Goal: Download file/media

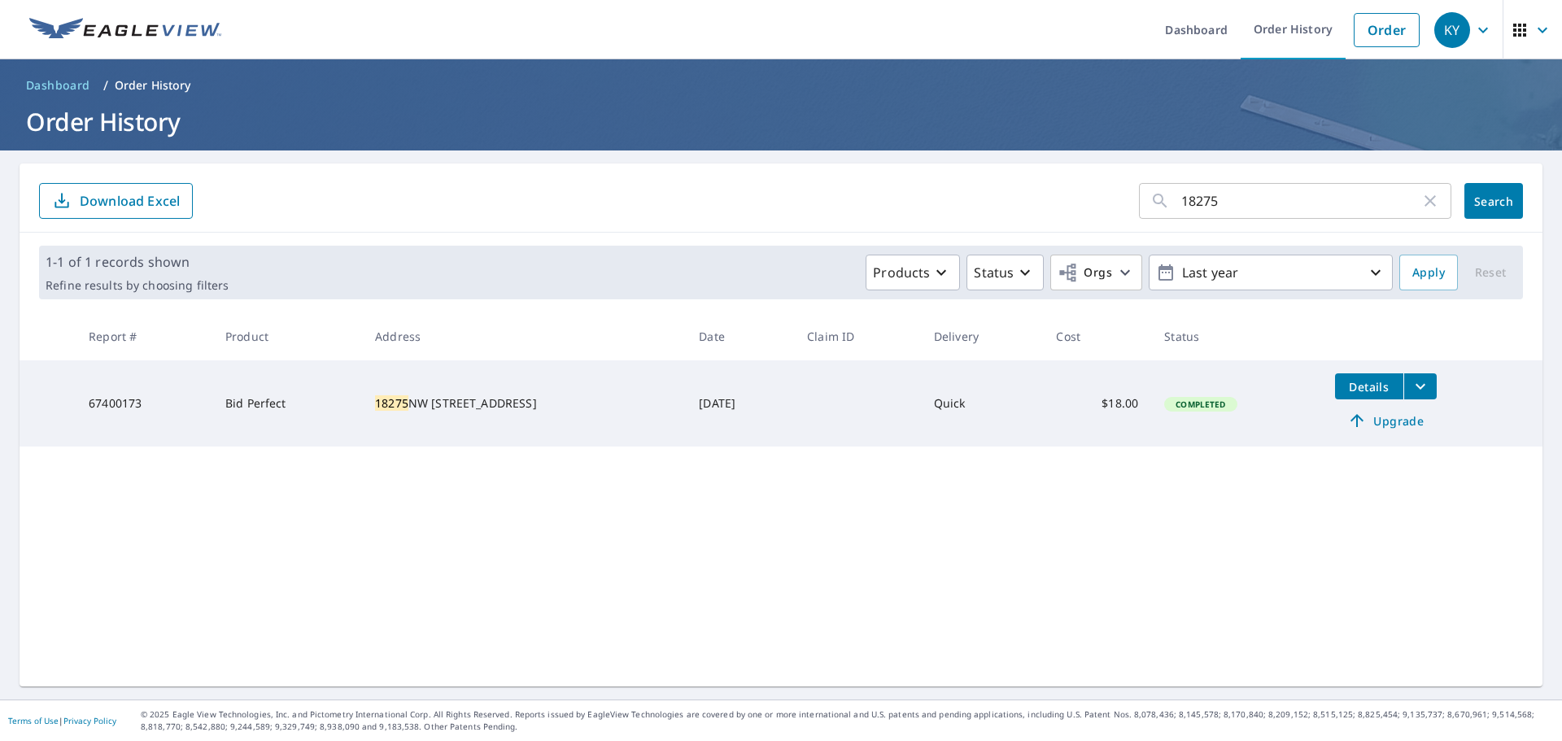
click at [1420, 203] on icon "button" at bounding box center [1430, 201] width 20 height 20
click at [1221, 197] on input "text" at bounding box center [1316, 201] width 270 height 46
type input "7802"
click button "Search" at bounding box center [1493, 201] width 59 height 36
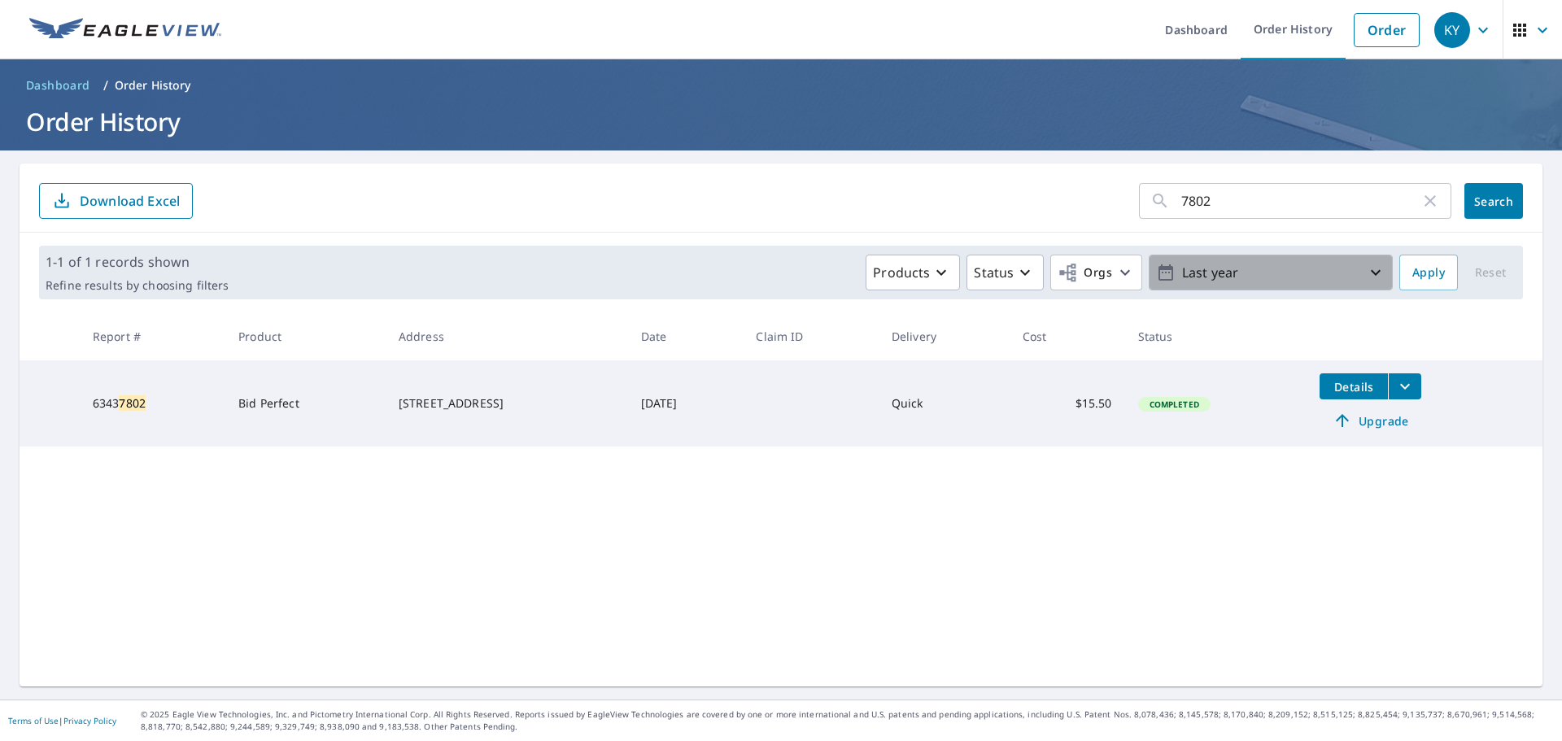
click at [1180, 274] on p "Last year" at bounding box center [1270, 273] width 190 height 28
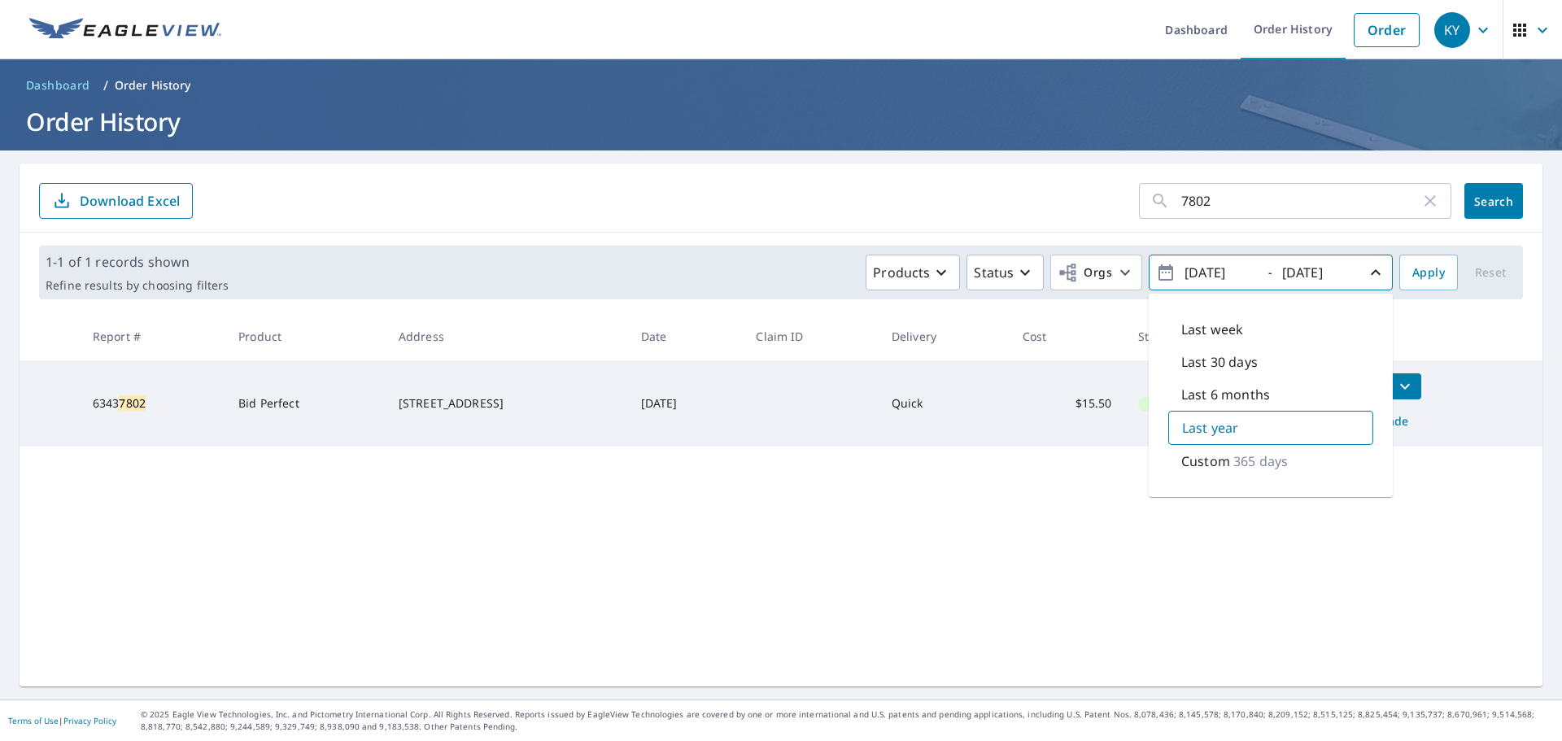
click at [1232, 273] on input "2024/10/08" at bounding box center [1220, 273] width 80 height 26
click at [1158, 273] on icon "button" at bounding box center [1165, 272] width 15 height 16
click at [1205, 461] on p "Custom" at bounding box center [1205, 461] width 49 height 20
click at [1366, 268] on icon "button" at bounding box center [1376, 273] width 20 height 20
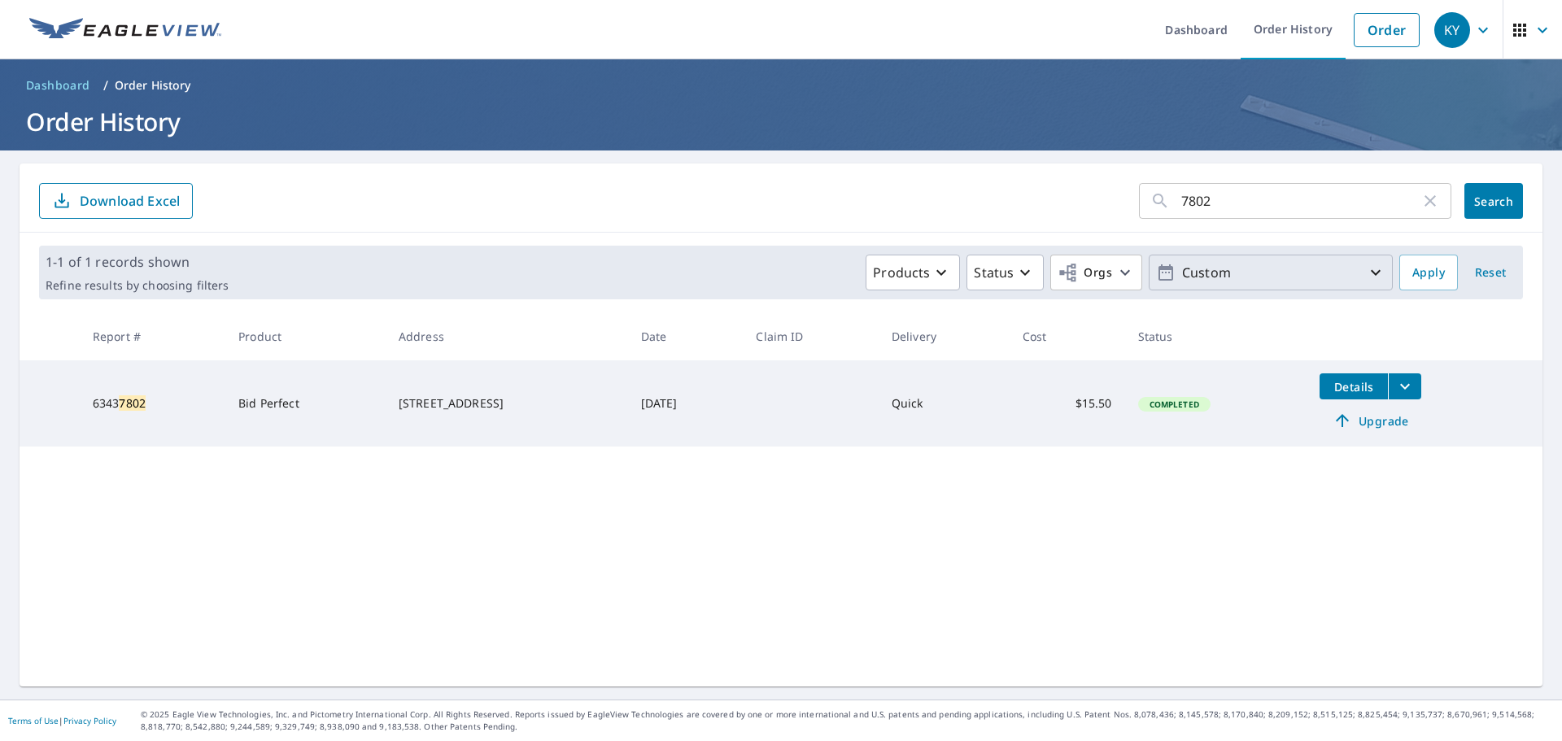
click at [1366, 268] on icon "button" at bounding box center [1376, 273] width 20 height 20
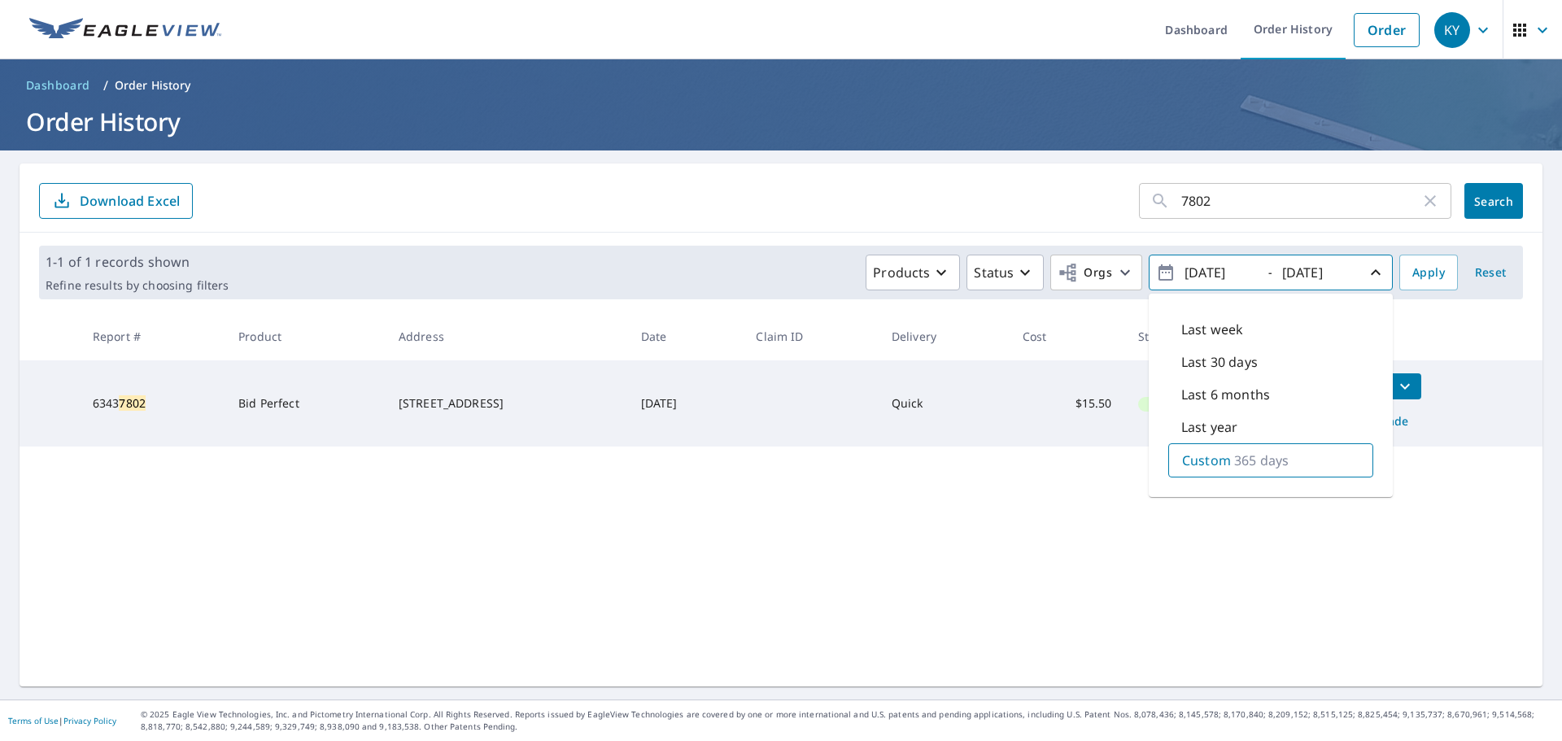
drag, startPoint x: 1227, startPoint y: 272, endPoint x: 1244, endPoint y: 272, distance: 17.1
click at [1244, 272] on input "2024/10/08" at bounding box center [1220, 273] width 80 height 26
type input "2024/10/1"
click at [1429, 272] on span "Apply" at bounding box center [1428, 273] width 33 height 20
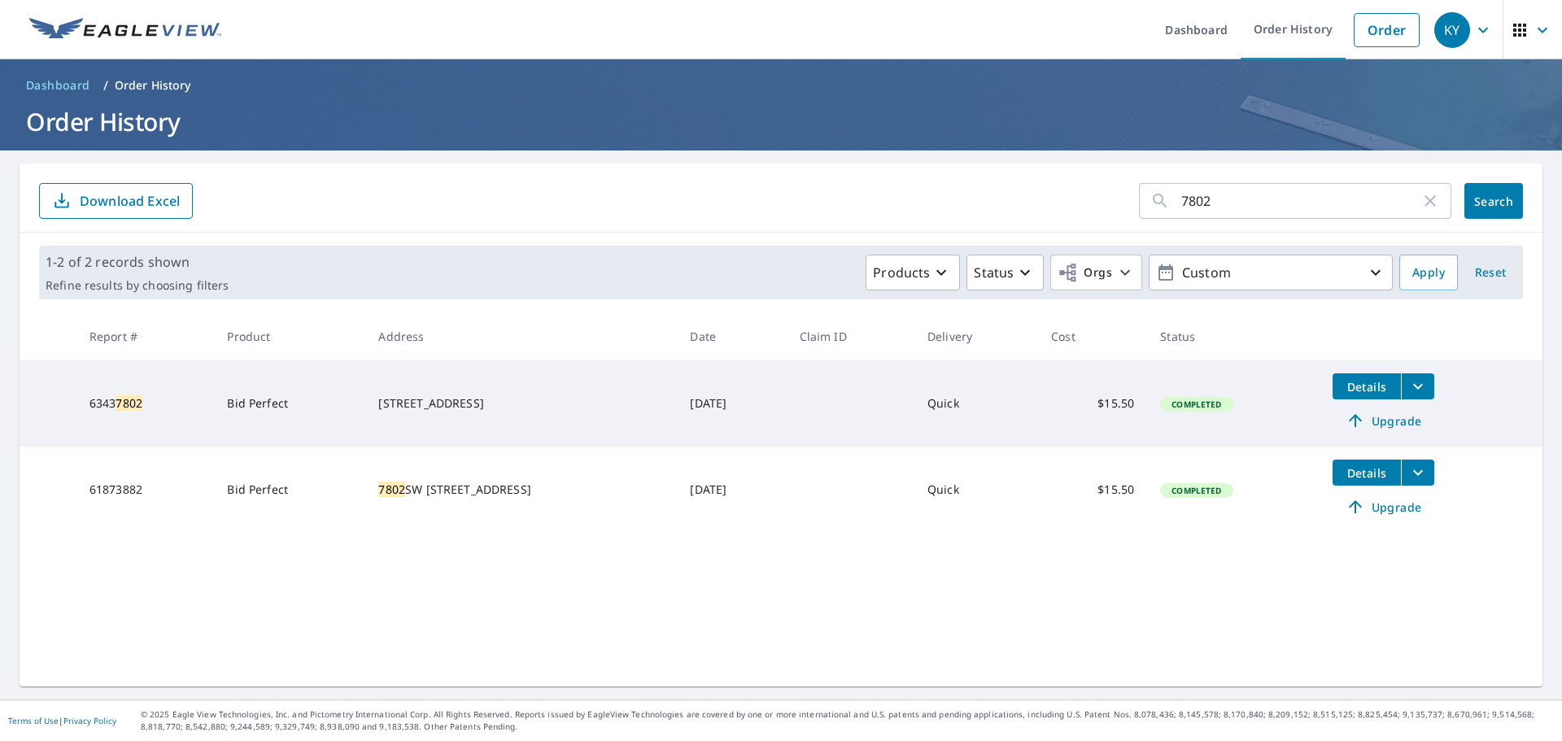
click at [1415, 481] on icon "filesDropdownBtn-61873882" at bounding box center [1418, 473] width 20 height 20
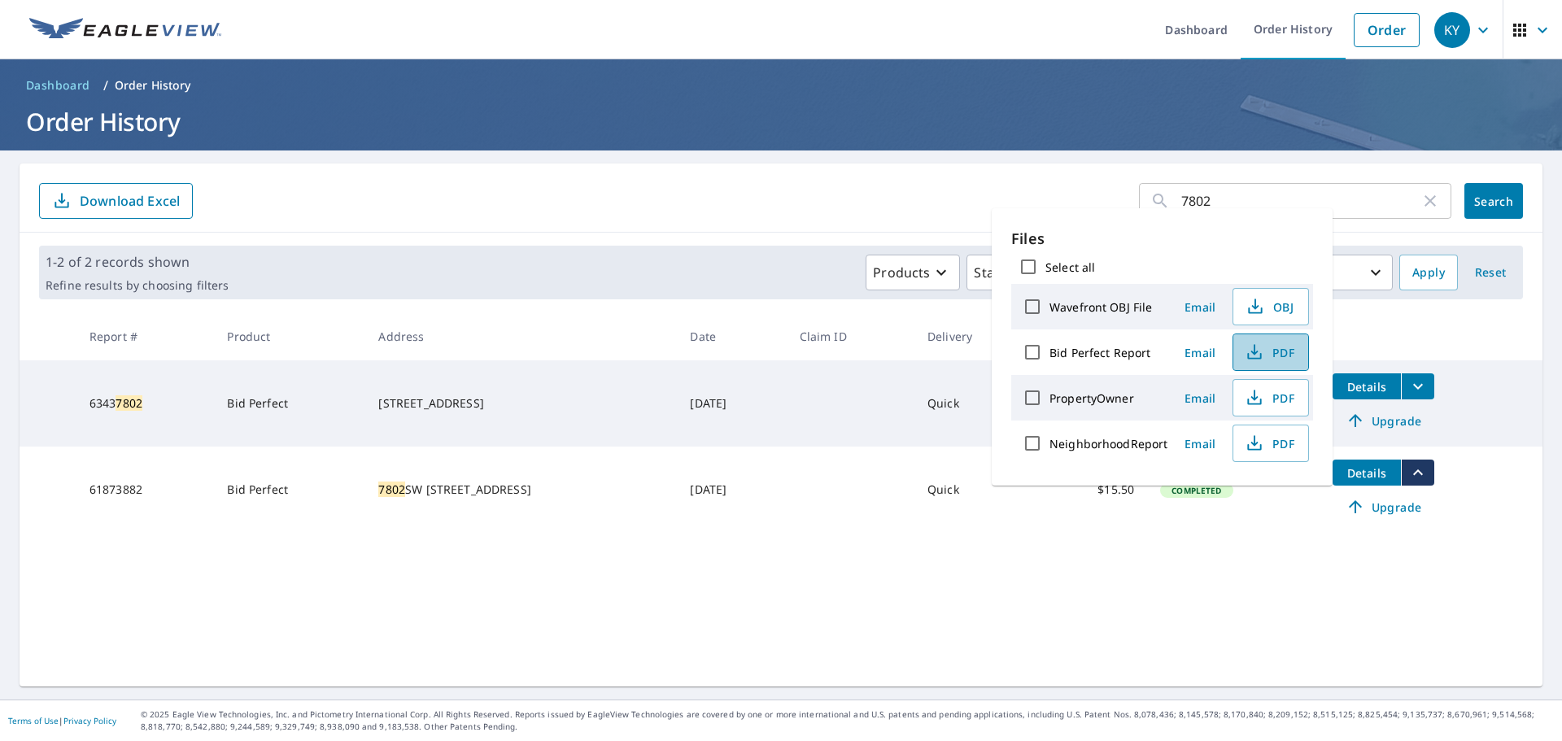
click at [1265, 360] on span "PDF" at bounding box center [1269, 352] width 52 height 20
